Goal: Task Accomplishment & Management: Manage account settings

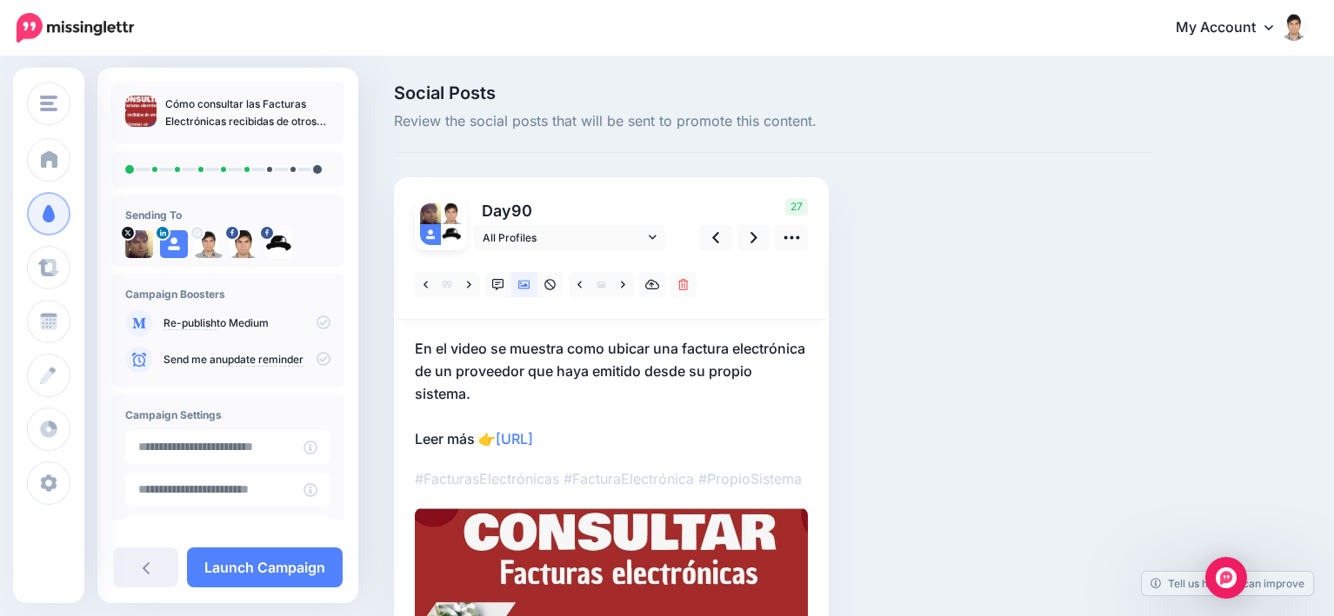
scroll to position [87, 0]
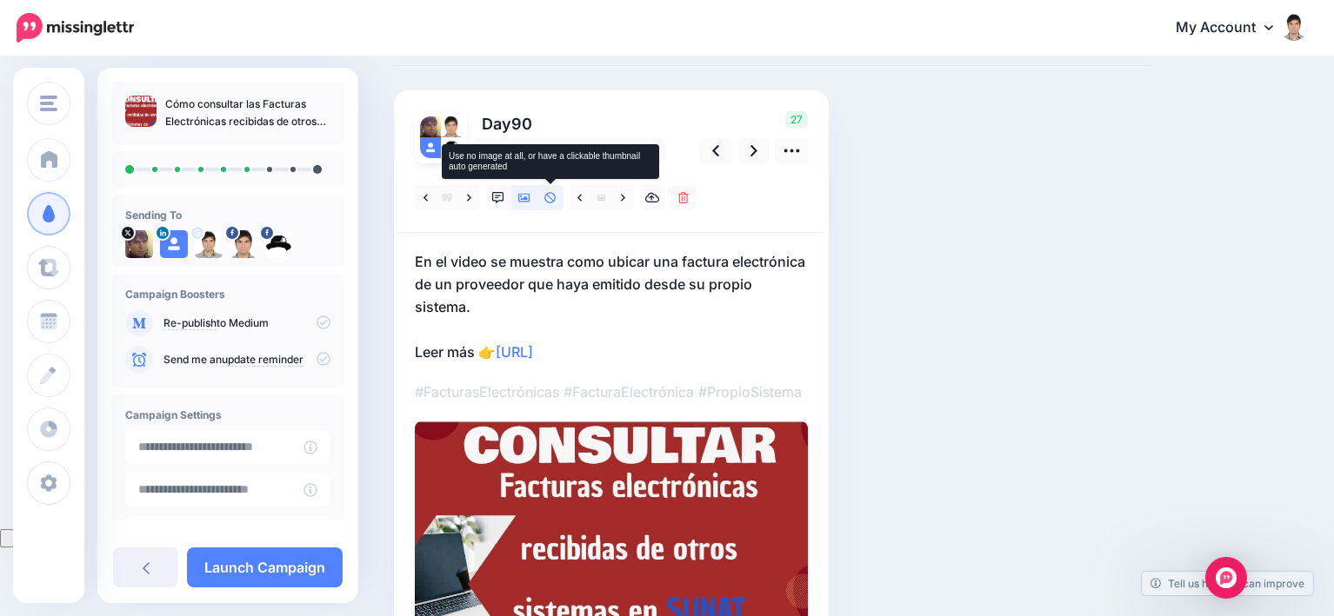
click at [550, 198] on icon at bounding box center [549, 197] width 11 height 11
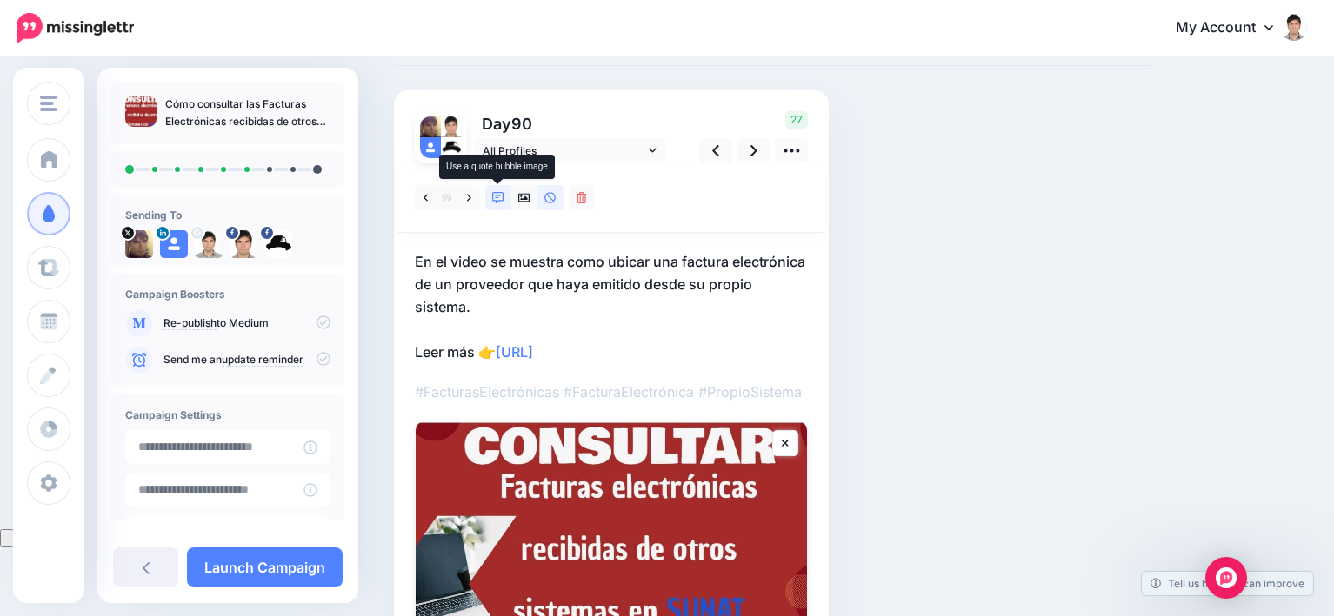
click at [497, 198] on icon at bounding box center [498, 198] width 12 height 12
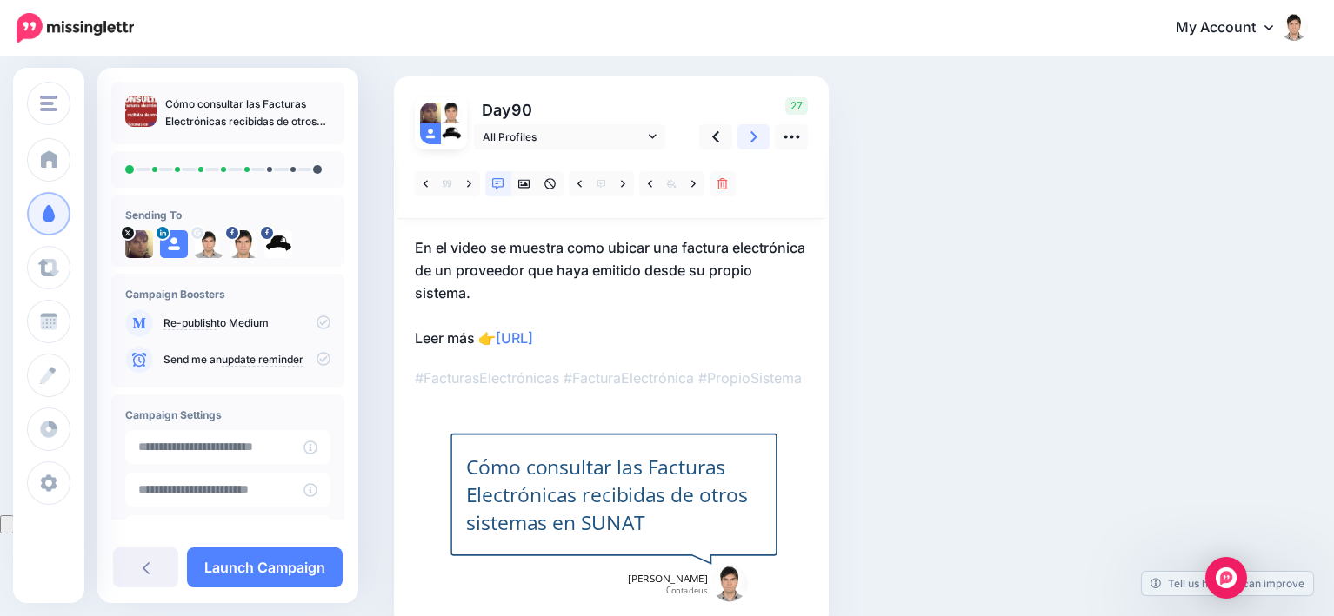
scroll to position [0, 0]
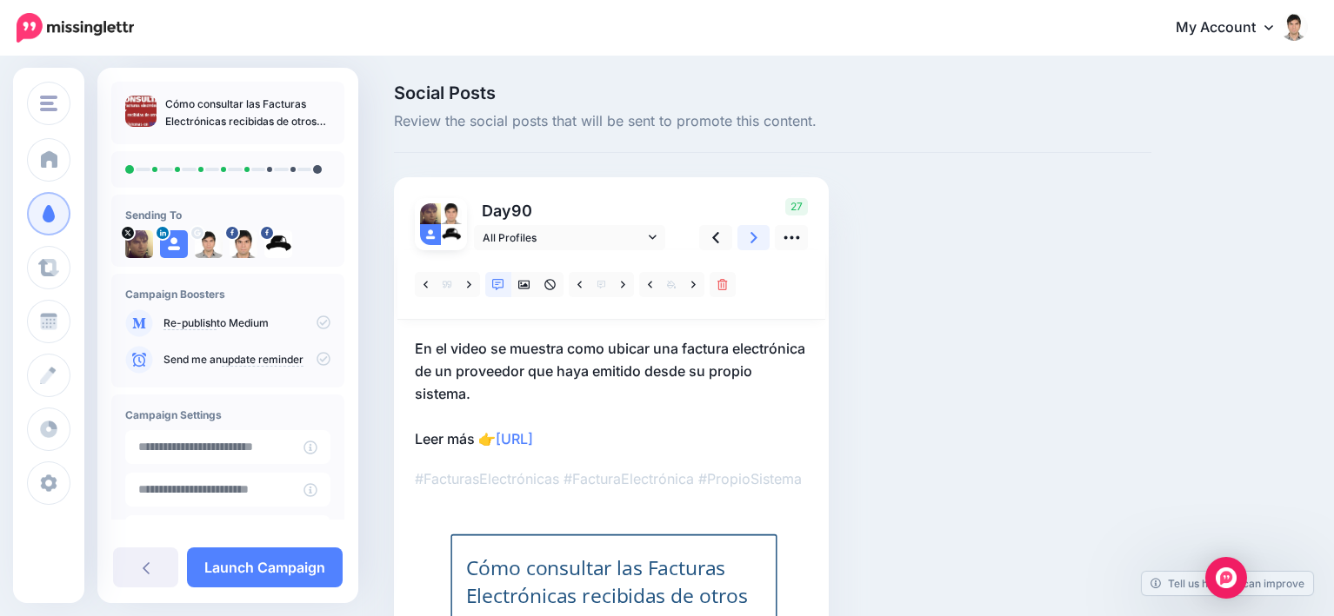
click at [753, 237] on icon at bounding box center [753, 238] width 7 height 18
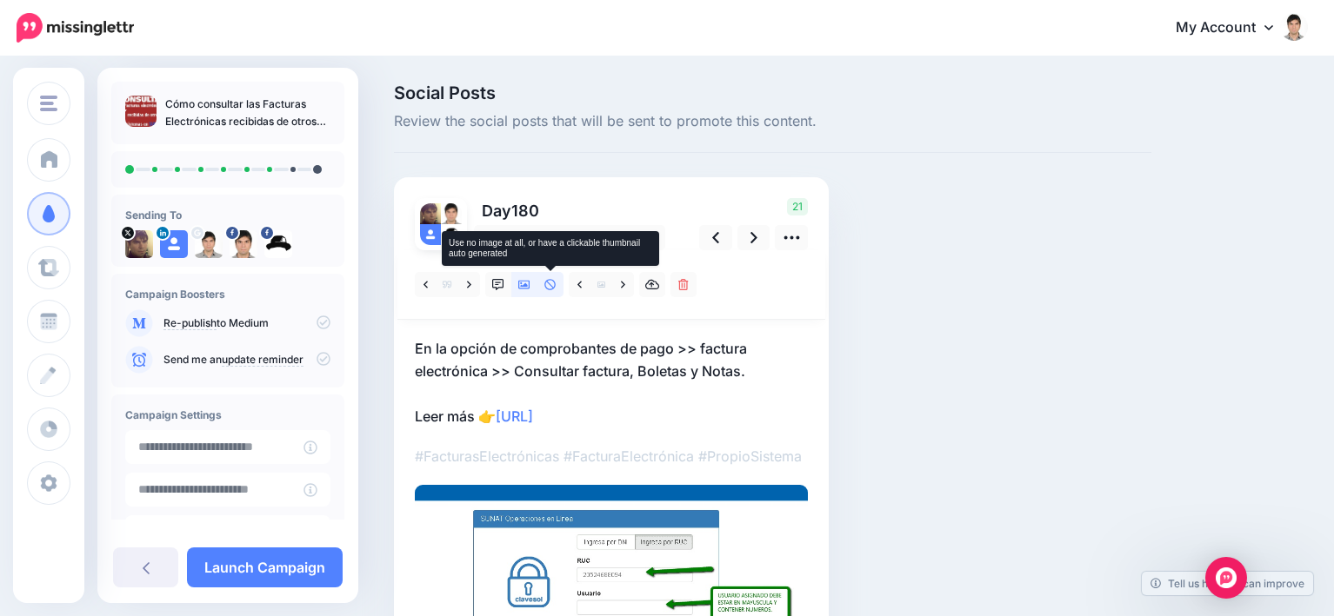
click at [549, 276] on link at bounding box center [550, 284] width 26 height 25
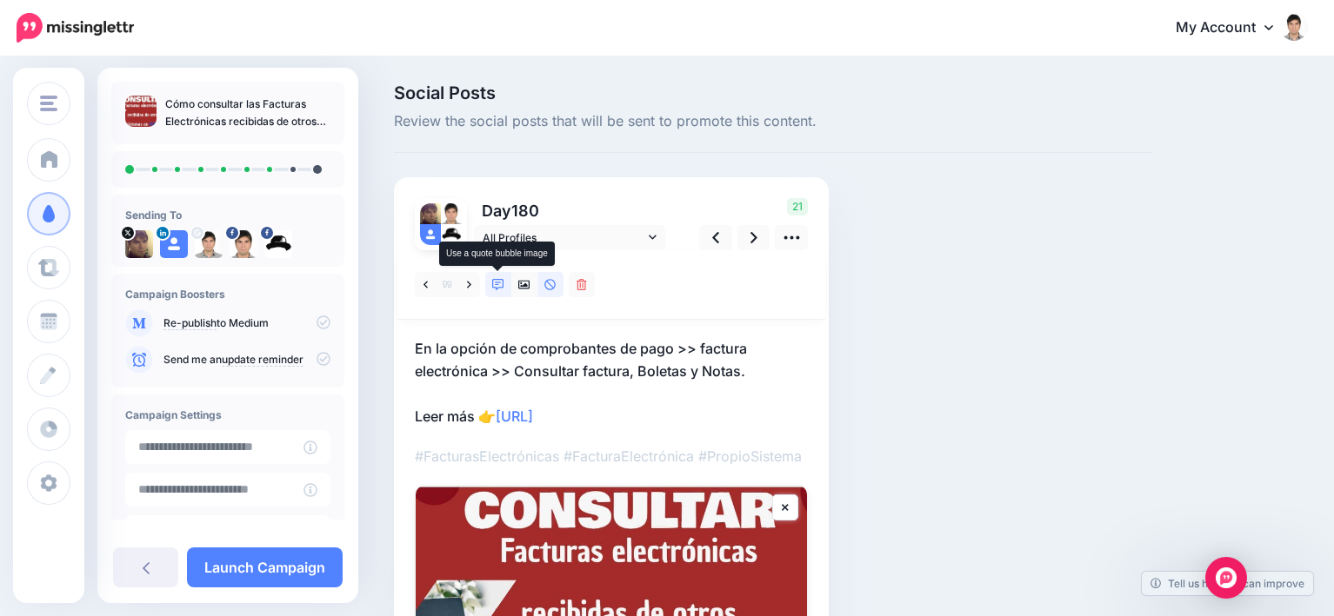
click at [495, 283] on icon at bounding box center [498, 285] width 12 height 12
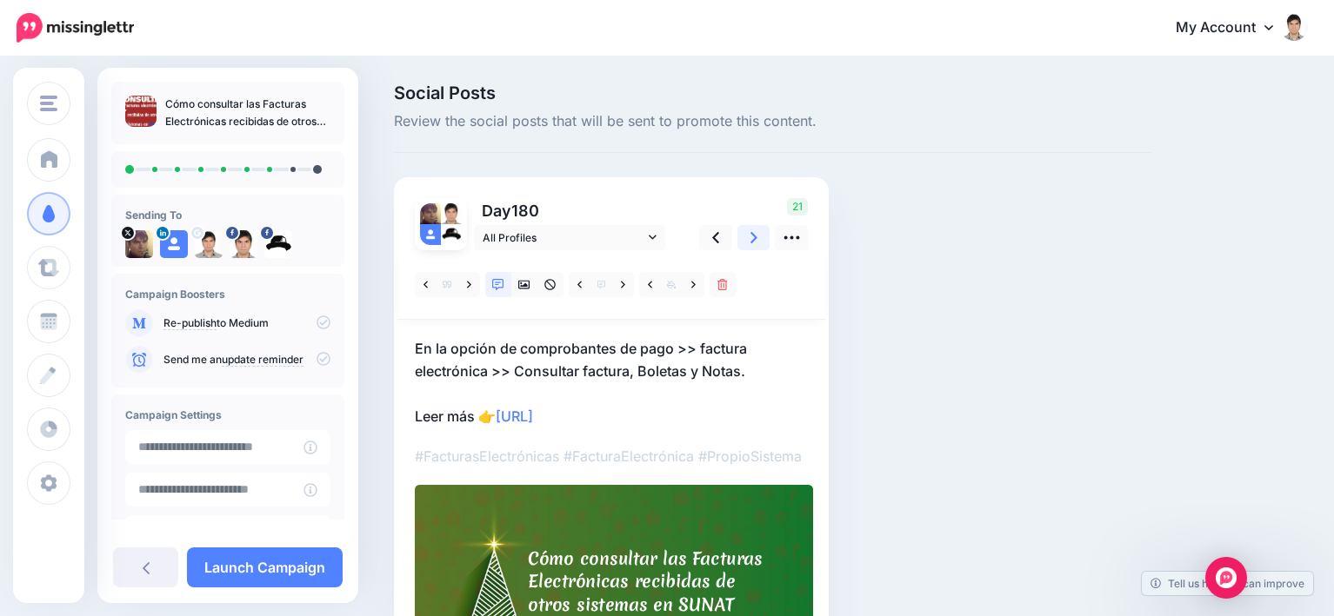
click at [753, 244] on icon at bounding box center [753, 238] width 7 height 18
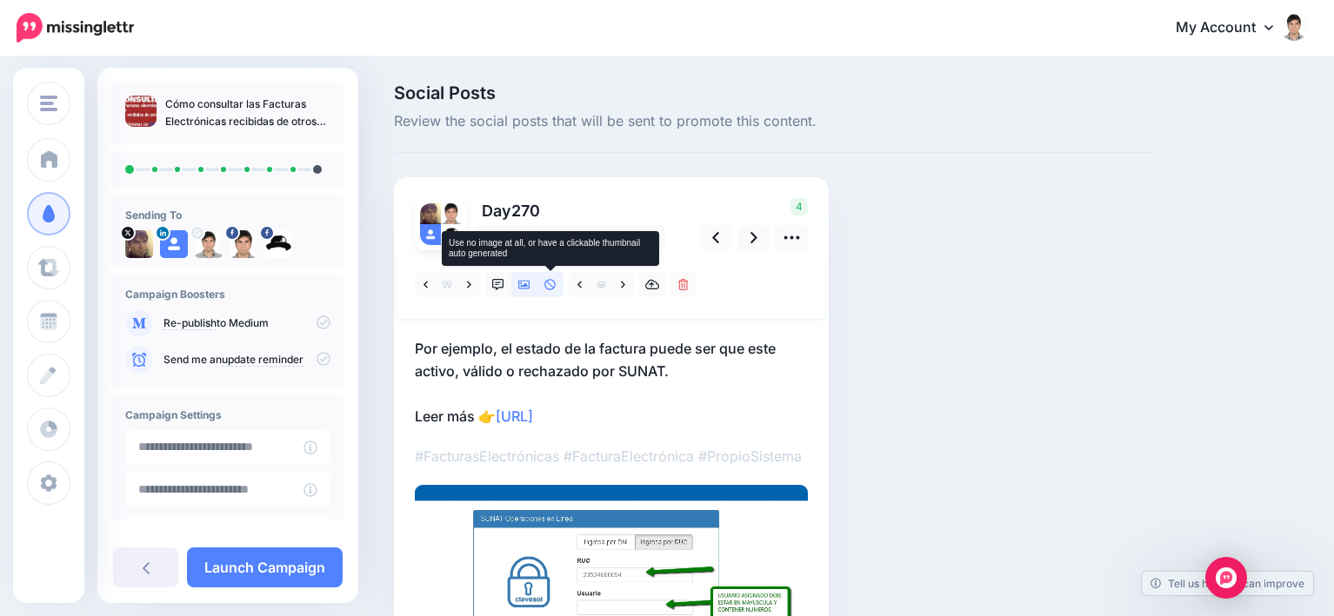
click at [549, 286] on icon at bounding box center [550, 285] width 12 height 12
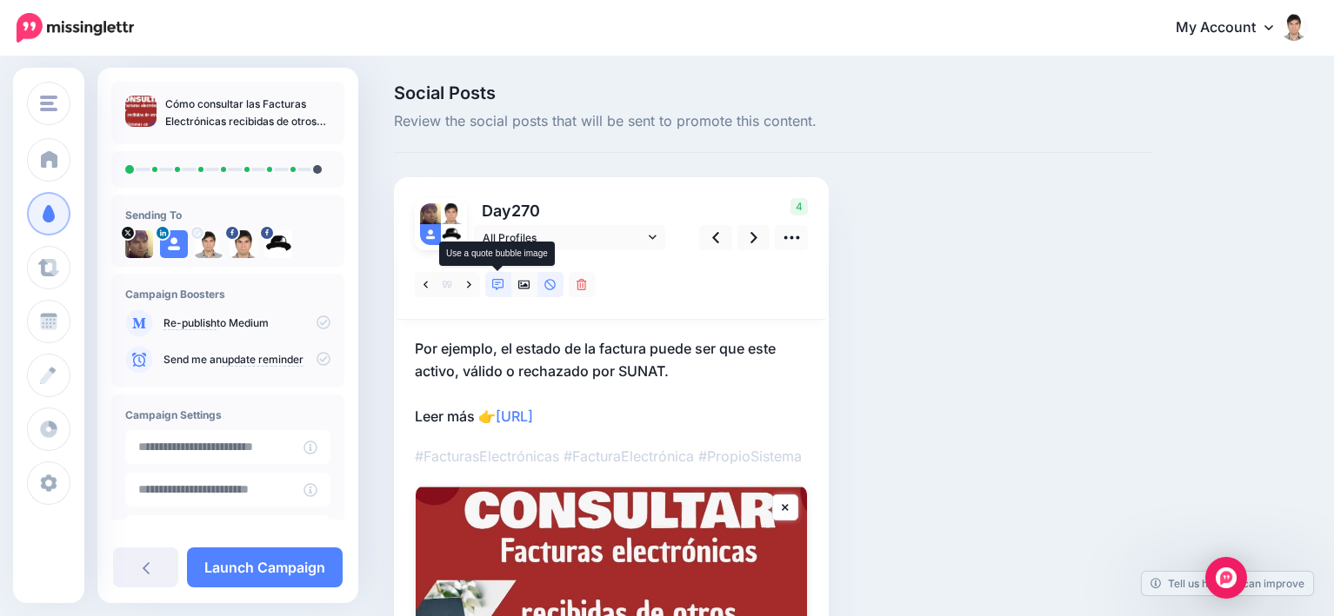
click at [497, 283] on icon at bounding box center [498, 285] width 12 height 12
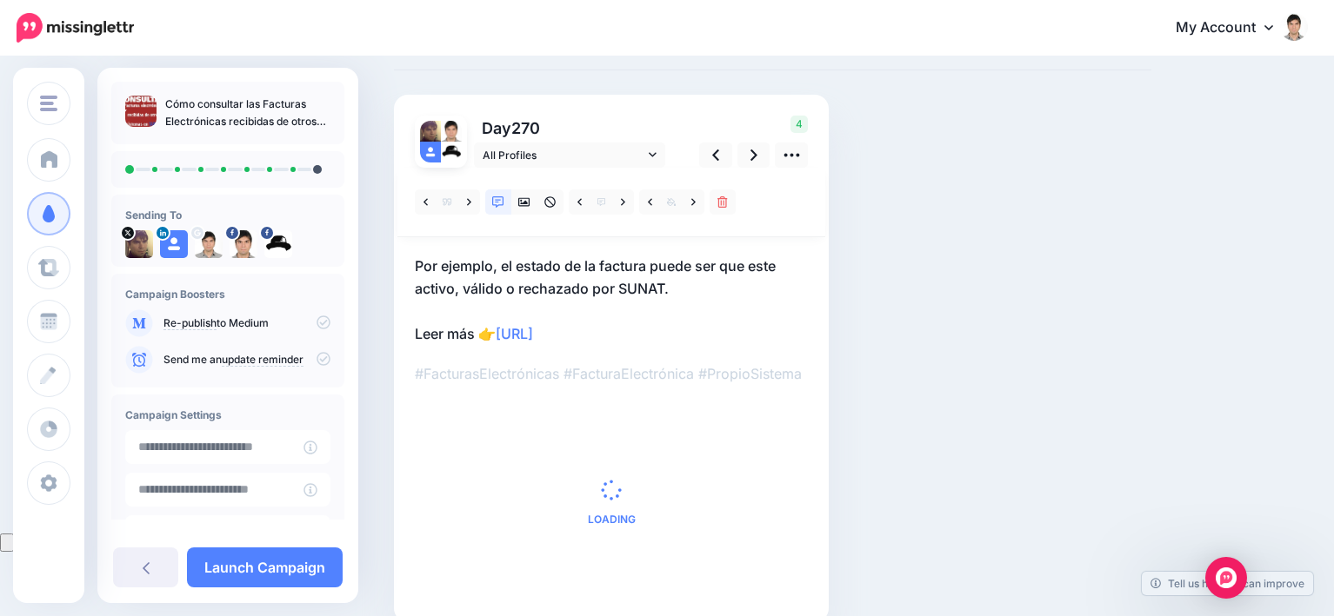
scroll to position [87, 0]
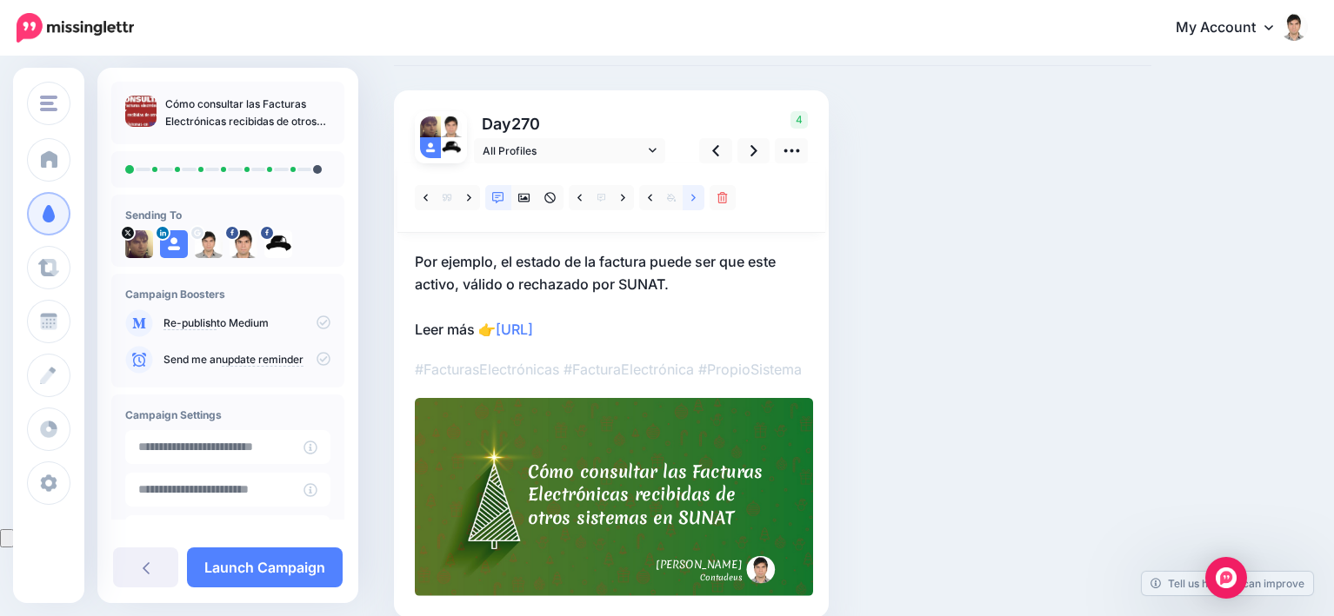
click at [691, 202] on icon at bounding box center [693, 198] width 4 height 12
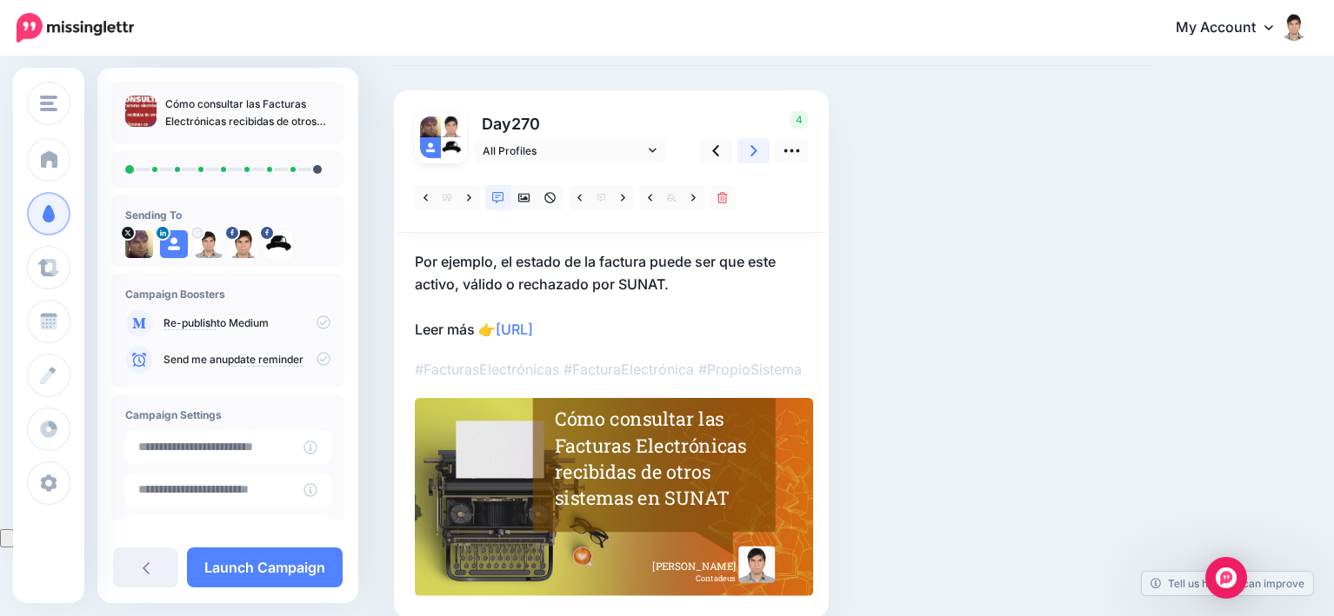
click at [750, 148] on icon at bounding box center [753, 151] width 7 height 18
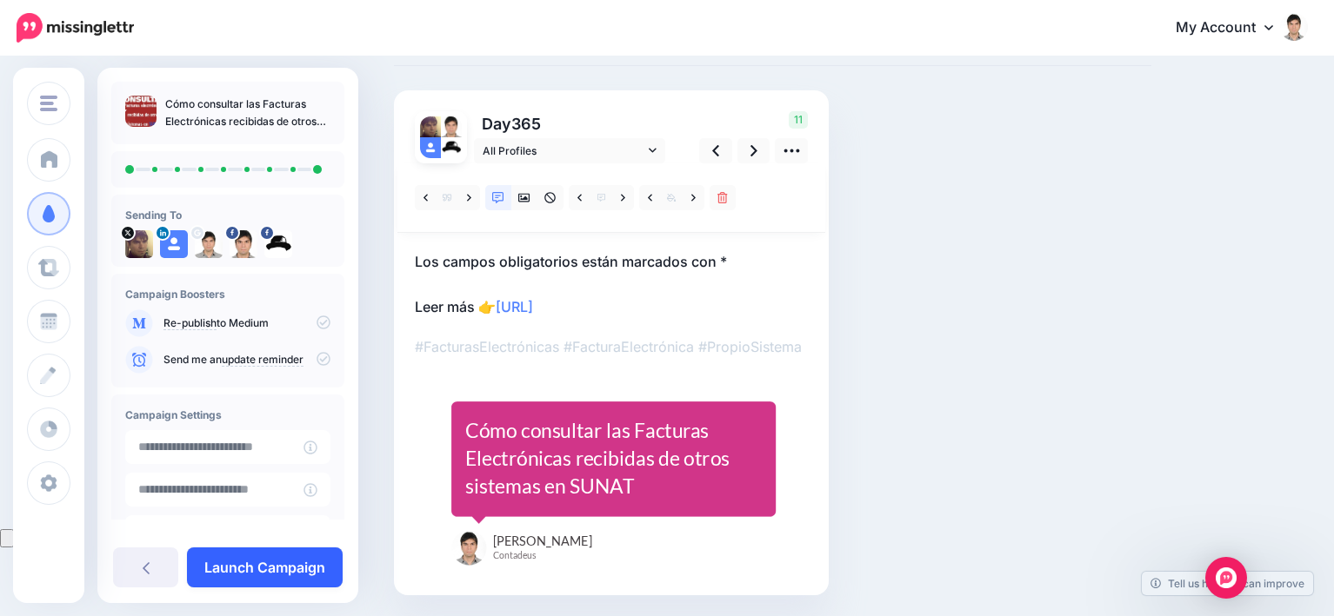
click at [269, 575] on link "Launch Campaign" at bounding box center [265, 568] width 156 height 40
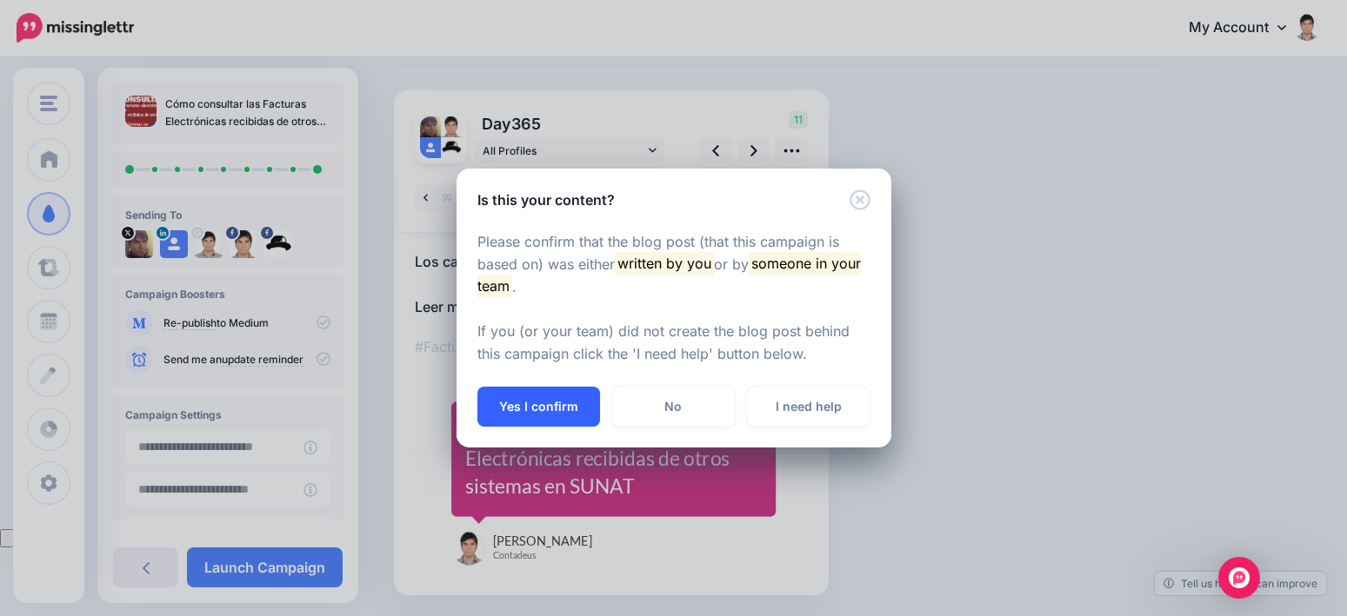
click at [554, 405] on button "Yes I confirm" at bounding box center [538, 407] width 123 height 40
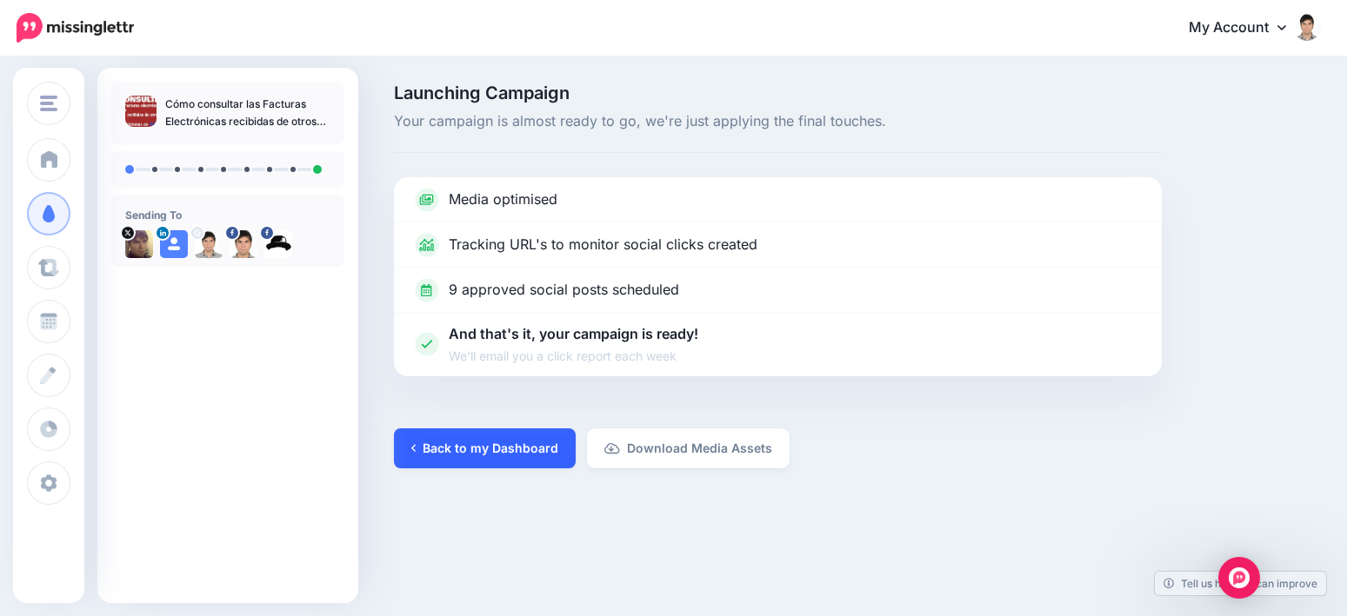
click at [464, 442] on link "Back to my Dashboard" at bounding box center [485, 449] width 182 height 40
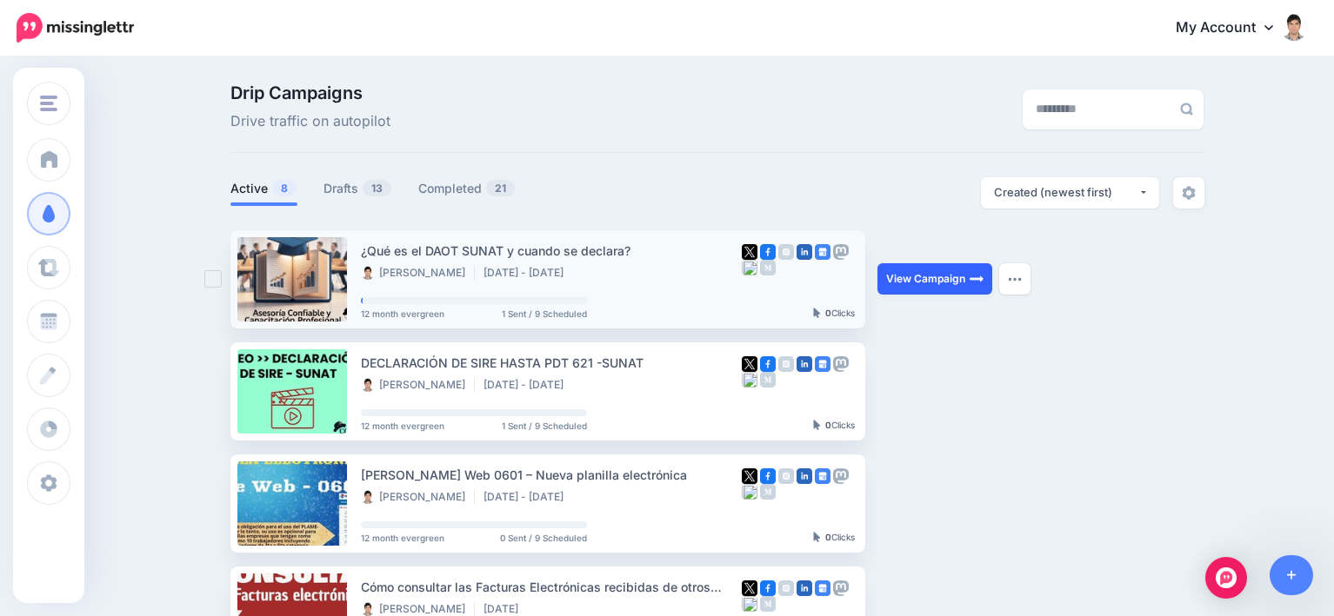
click at [931, 281] on link "View Campaign" at bounding box center [934, 278] width 115 height 31
